Goal: Task Accomplishment & Management: Manage account settings

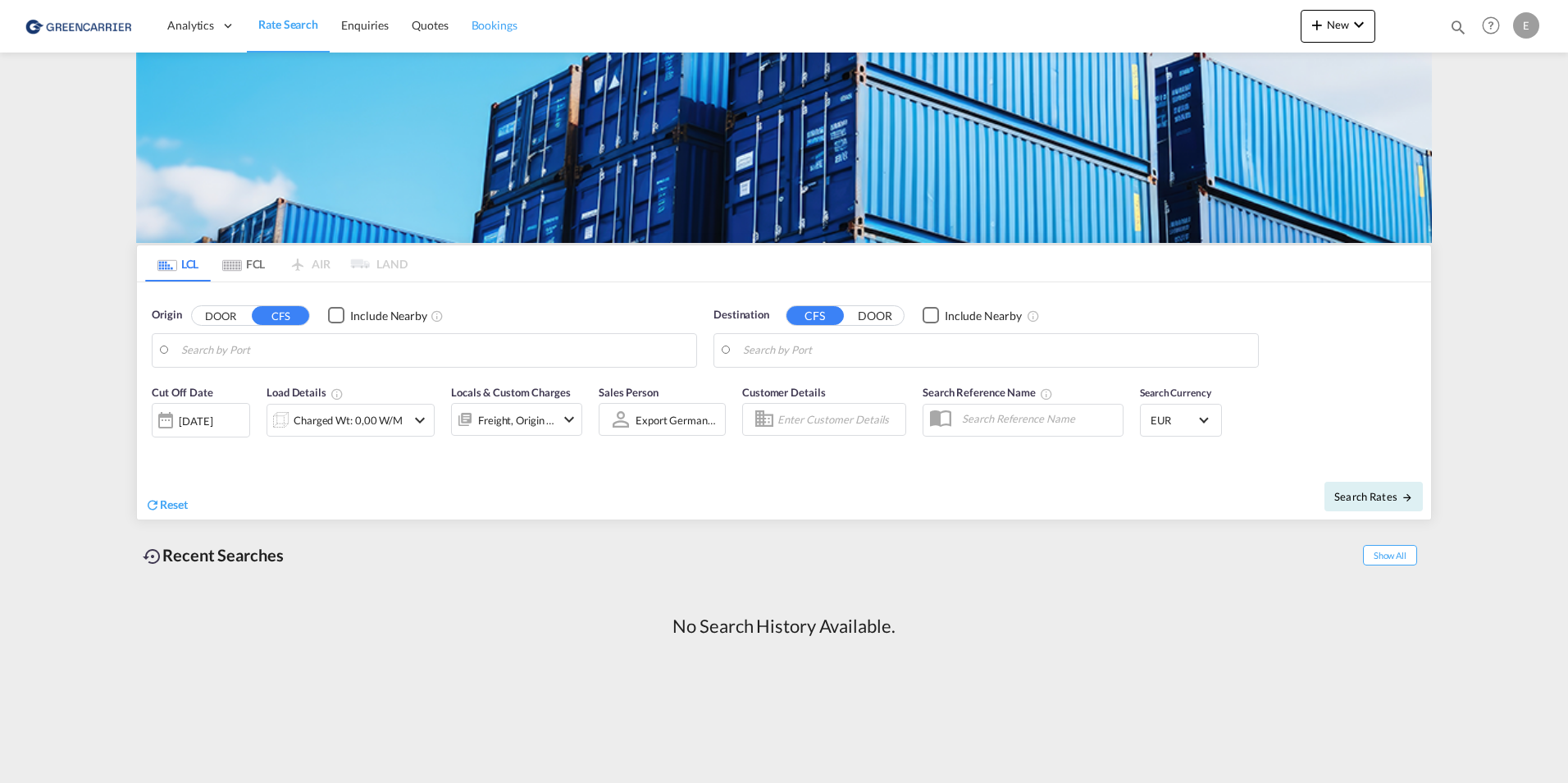
click at [468, 25] on link "Bookings" at bounding box center [493, 25] width 69 height 53
